Goal: Navigation & Orientation: Find specific page/section

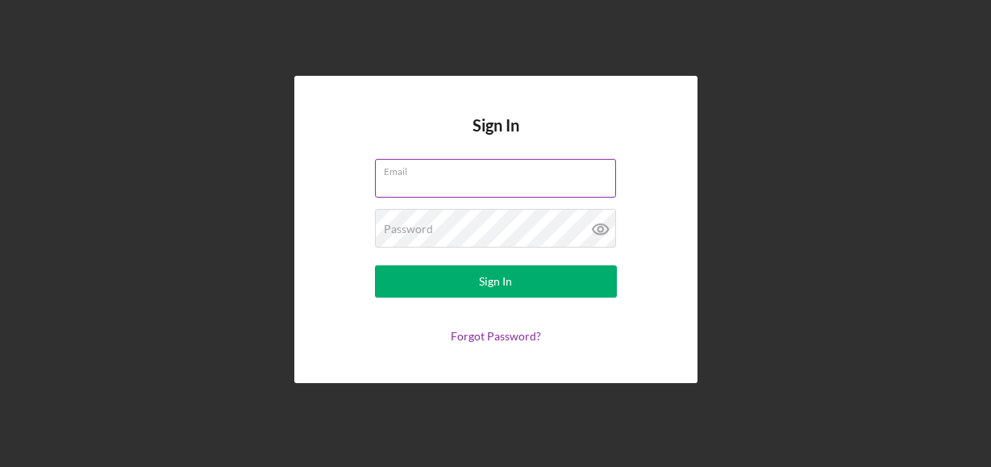
click at [417, 189] on input "Email" at bounding box center [495, 178] width 241 height 39
type input "ikacheecha@gmail.com"
